Goal: Navigation & Orientation: Understand site structure

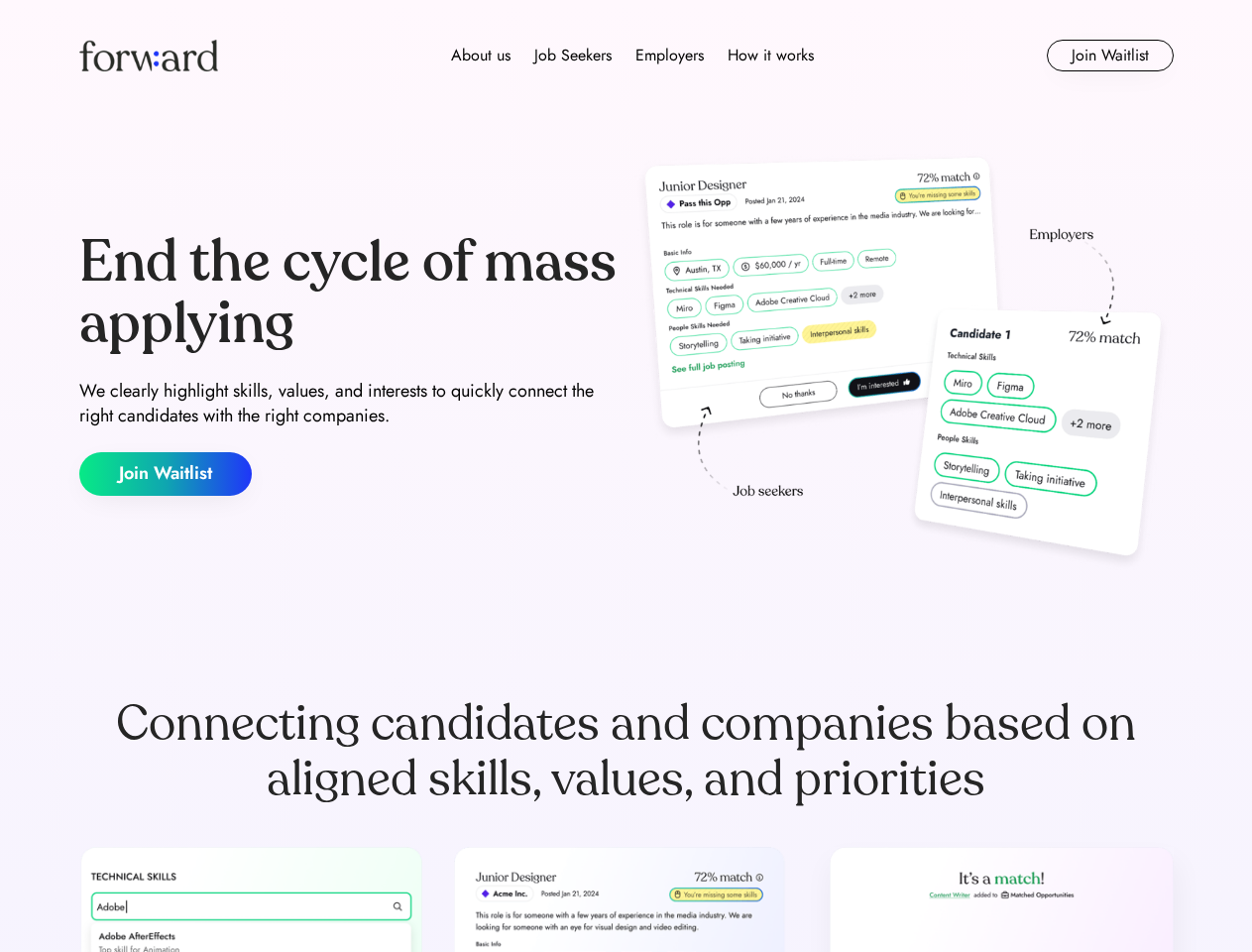
click at [626, 476] on div "End the cycle of mass applying We clearly highlight skills, values, and interes…" at bounding box center [626, 363] width 1094 height 426
click at [626, 56] on div "About us Job Seekers Employers How it works" at bounding box center [632, 56] width 781 height 24
click at [149, 56] on img at bounding box center [149, 56] width 139 height 32
click at [632, 56] on div "About us Job Seekers Employers How it works" at bounding box center [632, 56] width 781 height 24
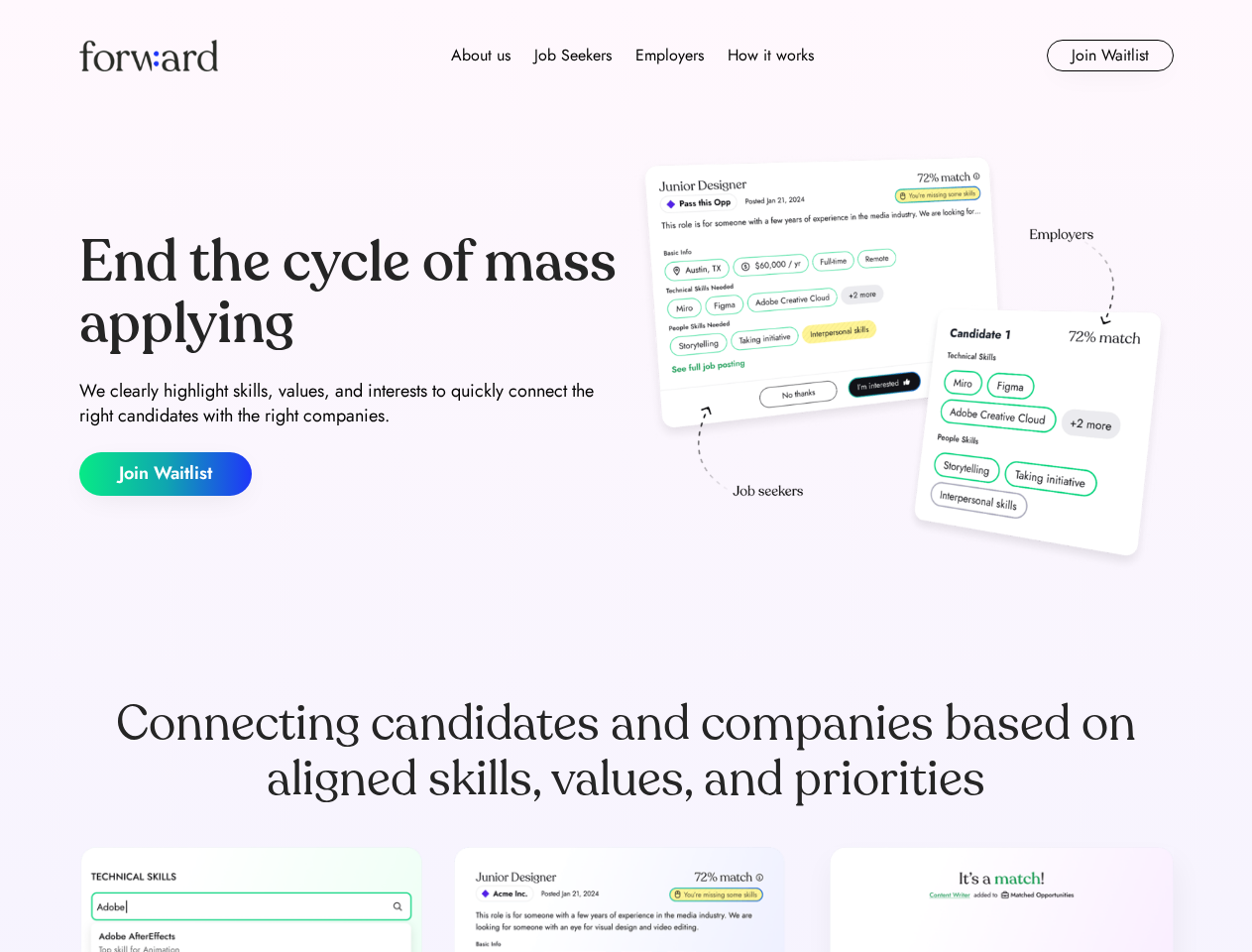
click at [481, 56] on div "About us" at bounding box center [481, 56] width 60 height 24
click at [573, 56] on div "Job Seekers" at bounding box center [573, 56] width 77 height 24
click at [669, 56] on div "Employers" at bounding box center [669, 56] width 69 height 24
click at [769, 56] on div "How it works" at bounding box center [770, 56] width 86 height 24
click at [1109, 56] on button "Join Waitlist" at bounding box center [1110, 56] width 127 height 32
